Goal: Find contact information: Find contact information

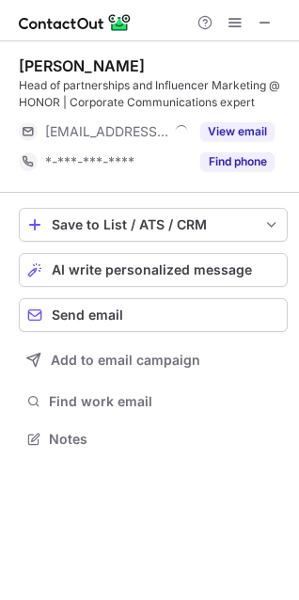
scroll to position [426, 299]
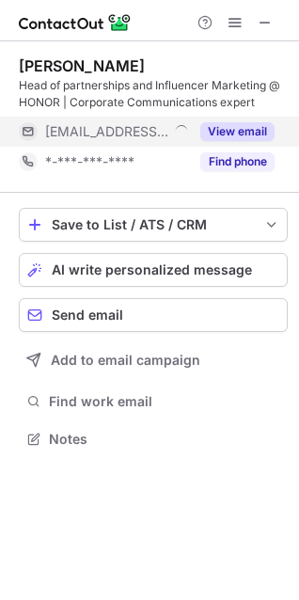
click at [243, 133] on button "View email" at bounding box center [237, 131] width 74 height 19
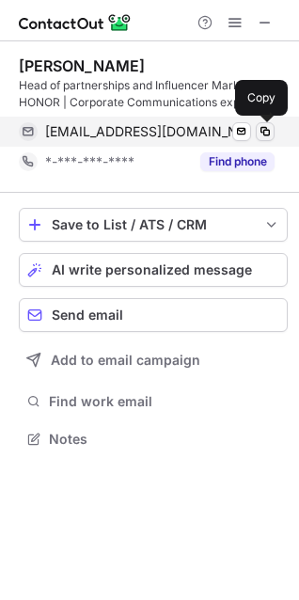
click at [265, 134] on span at bounding box center [265, 131] width 15 height 15
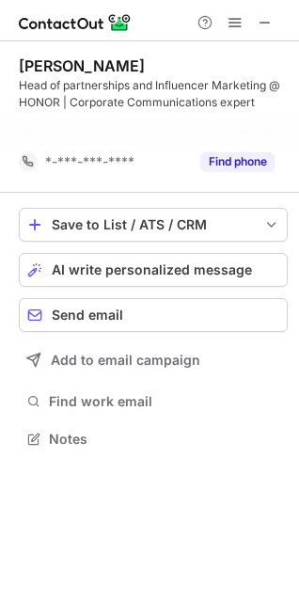
scroll to position [396, 299]
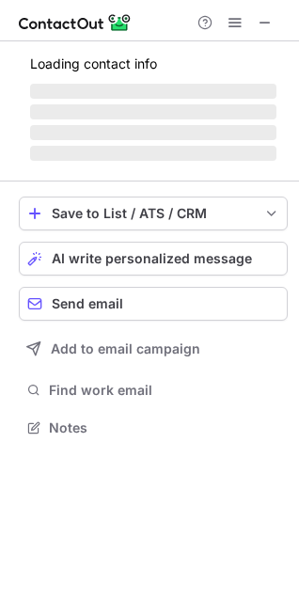
scroll to position [439, 299]
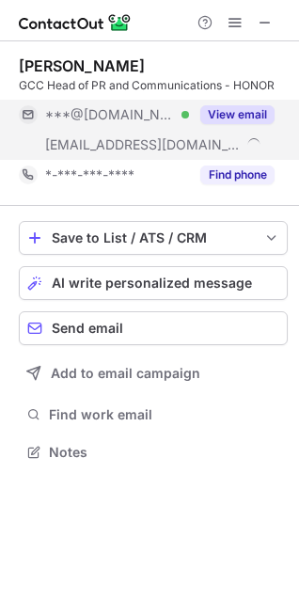
click at [116, 147] on span "***@hihonor.com" at bounding box center [143, 144] width 196 height 17
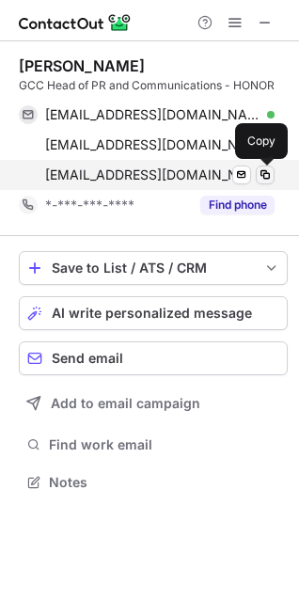
click at [263, 174] on span at bounding box center [265, 174] width 15 height 15
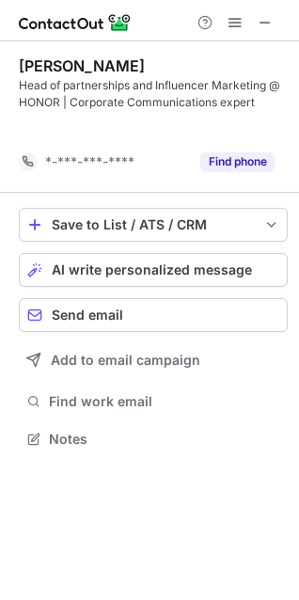
scroll to position [396, 299]
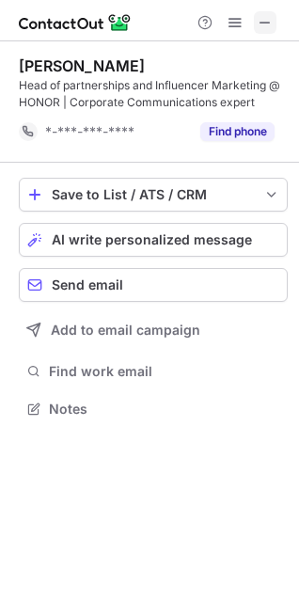
click at [268, 23] on span at bounding box center [265, 22] width 15 height 15
